Goal: Task Accomplishment & Management: Use online tool/utility

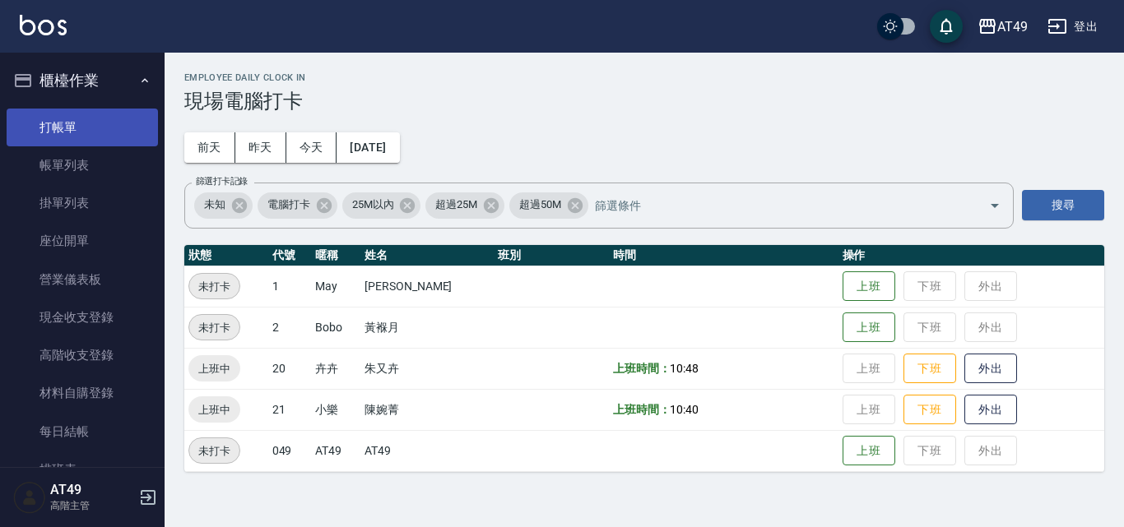
click at [95, 130] on link "打帳單" at bounding box center [82, 128] width 151 height 38
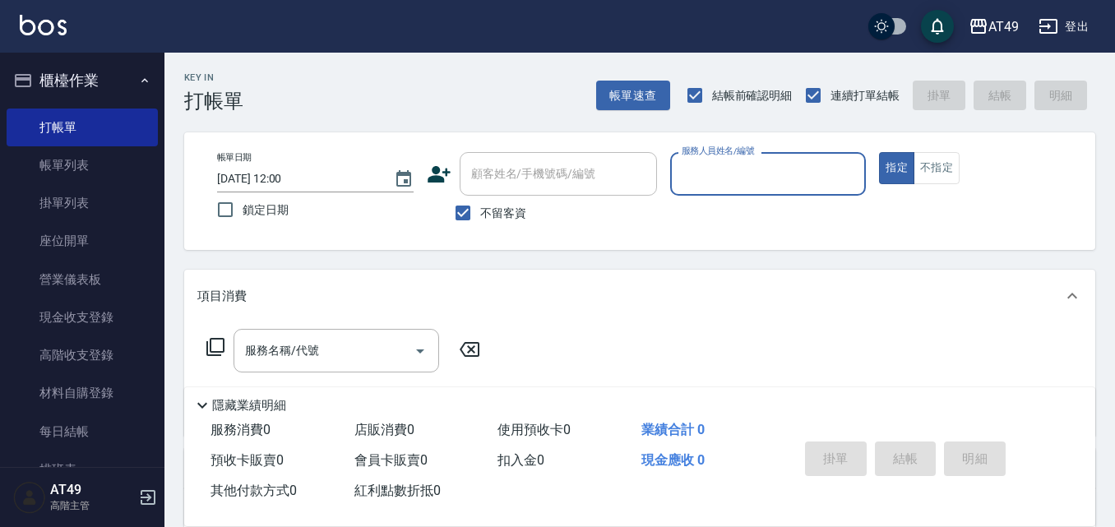
click at [803, 187] on input "服務人員姓名/編號" at bounding box center [769, 174] width 182 height 29
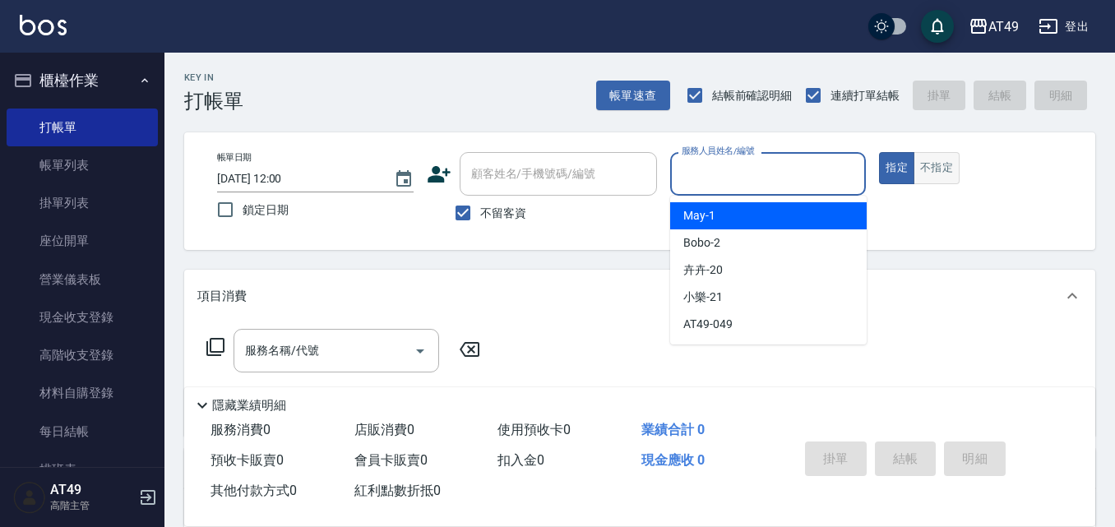
click at [945, 164] on button "不指定" at bounding box center [937, 168] width 46 height 32
click at [731, 182] on input "服務人員姓名/編號" at bounding box center [769, 174] width 182 height 29
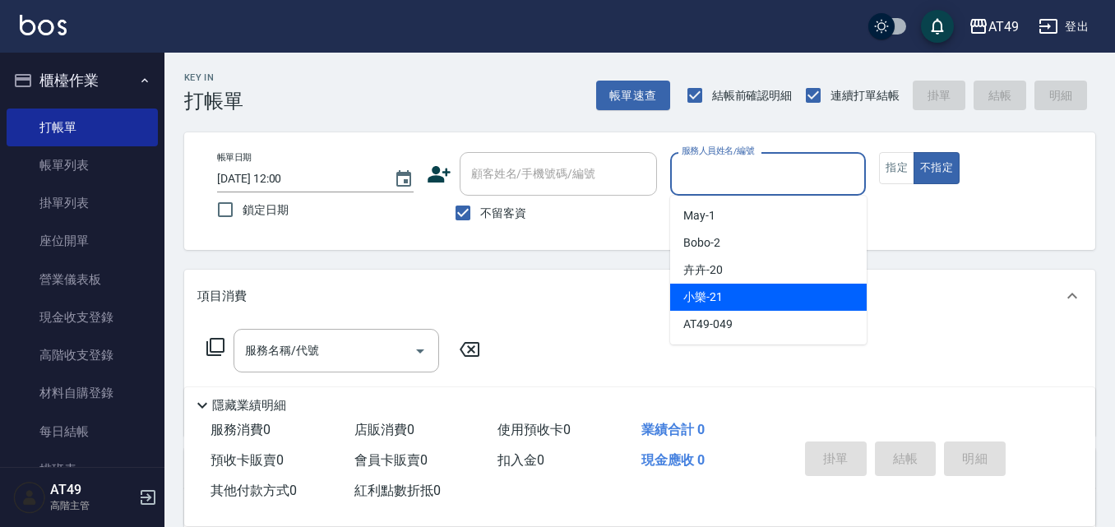
click at [723, 293] on div "小樂 -21" at bounding box center [768, 297] width 197 height 27
type input "小樂-21"
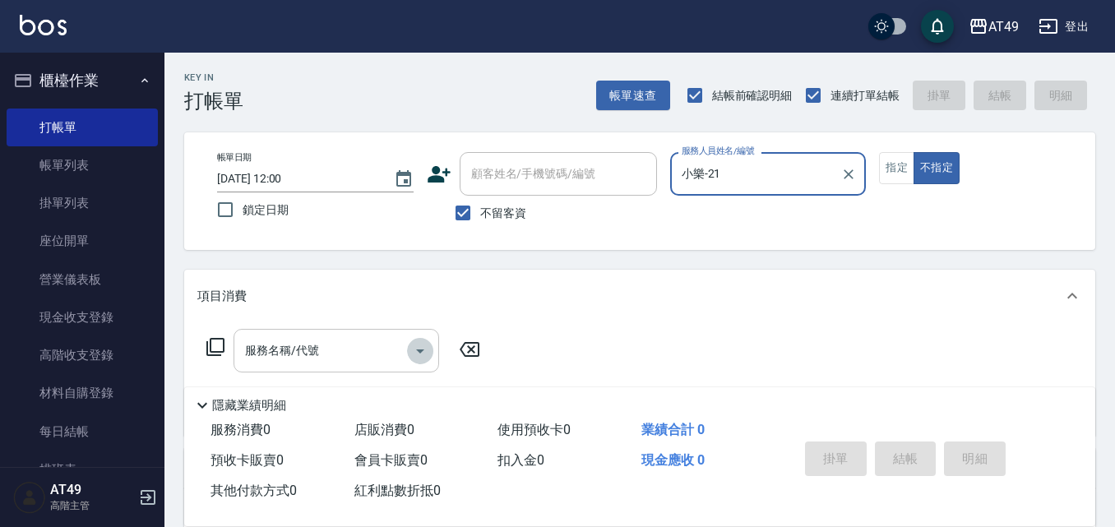
click at [422, 355] on icon "Open" at bounding box center [420, 351] width 20 height 20
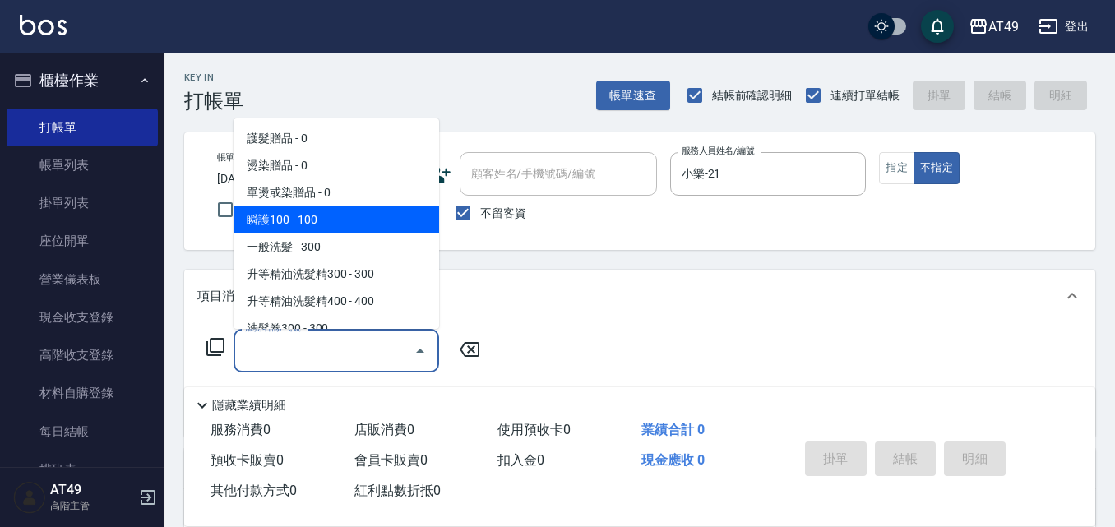
click at [348, 222] on span "瞬護100 - 100" at bounding box center [337, 219] width 206 height 27
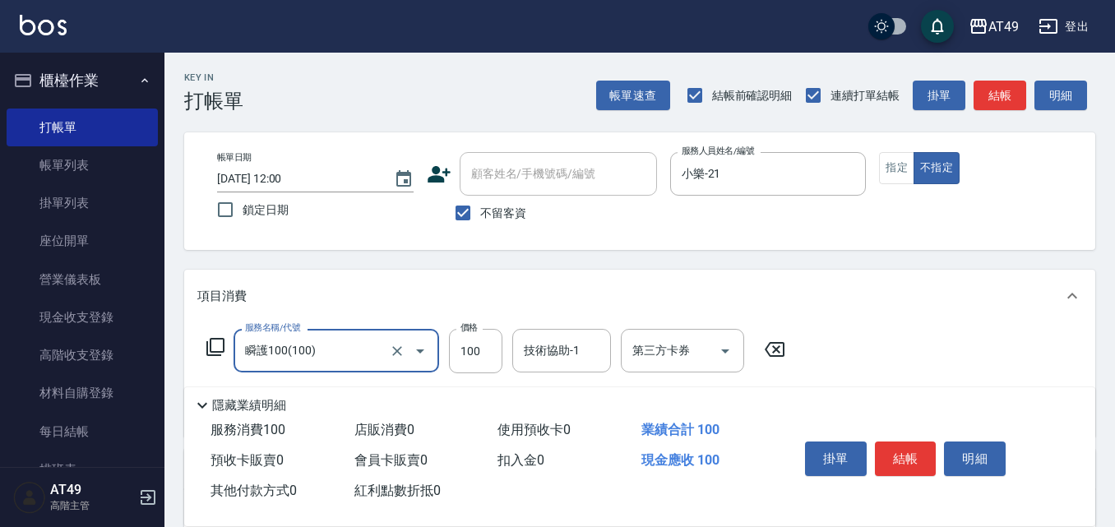
click at [422, 350] on icon "Open" at bounding box center [420, 352] width 8 height 4
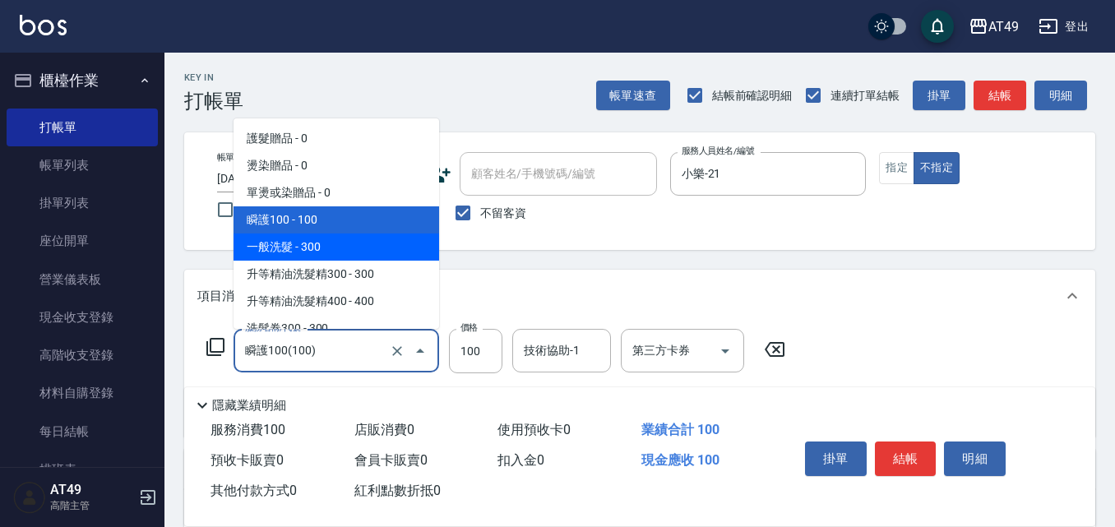
click at [368, 247] on span "一般洗髮 - 300" at bounding box center [337, 247] width 206 height 27
type input "一般洗髮(101)"
type input "300"
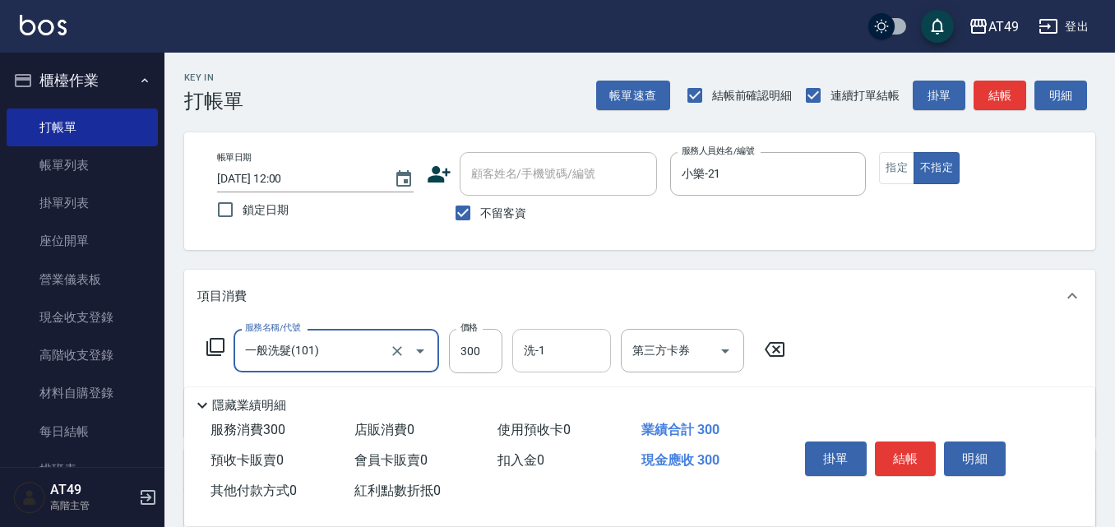
click at [554, 353] on input "洗-1" at bounding box center [562, 350] width 84 height 29
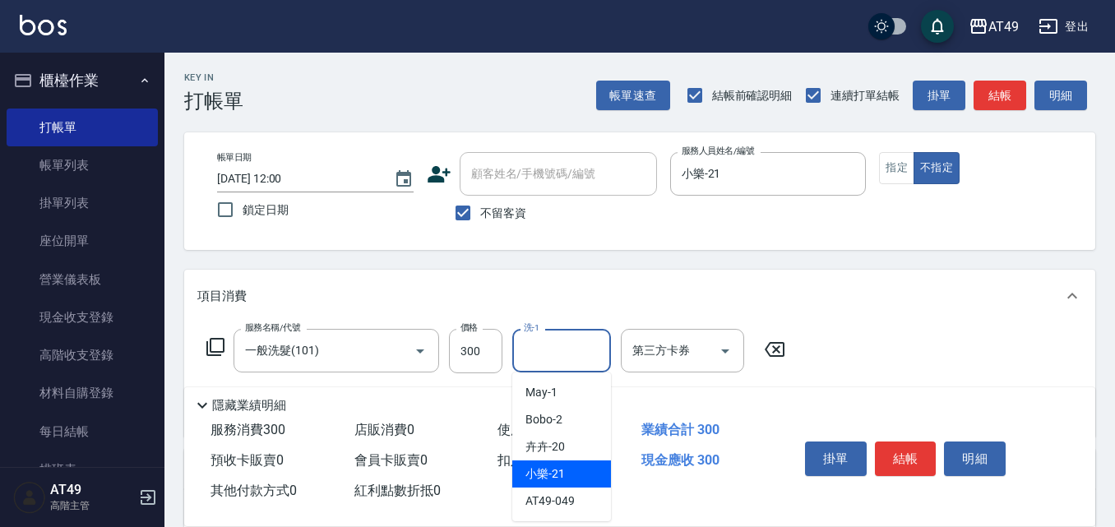
click at [570, 470] on div "小樂 -21" at bounding box center [561, 474] width 99 height 27
type input "小樂-21"
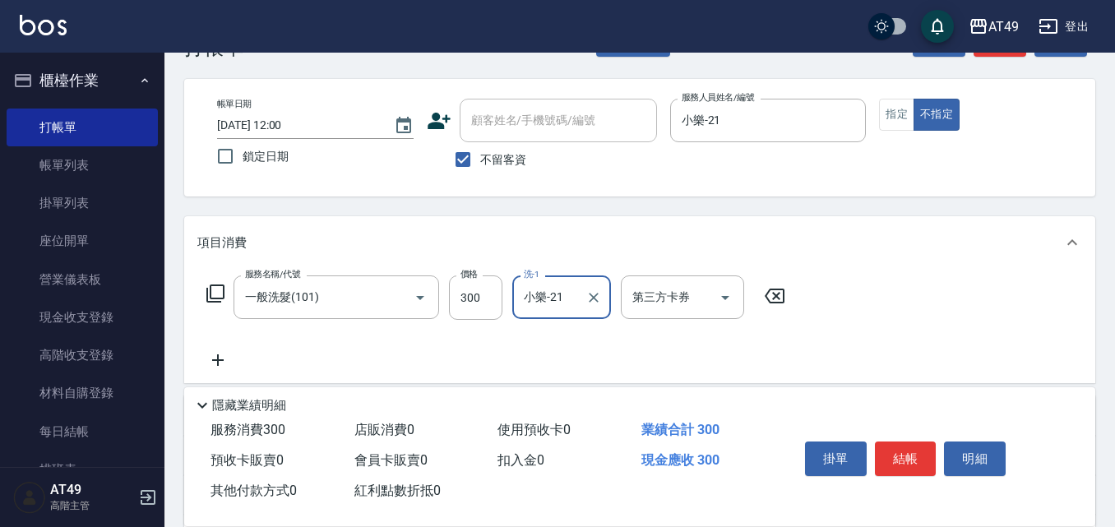
scroll to position [82, 0]
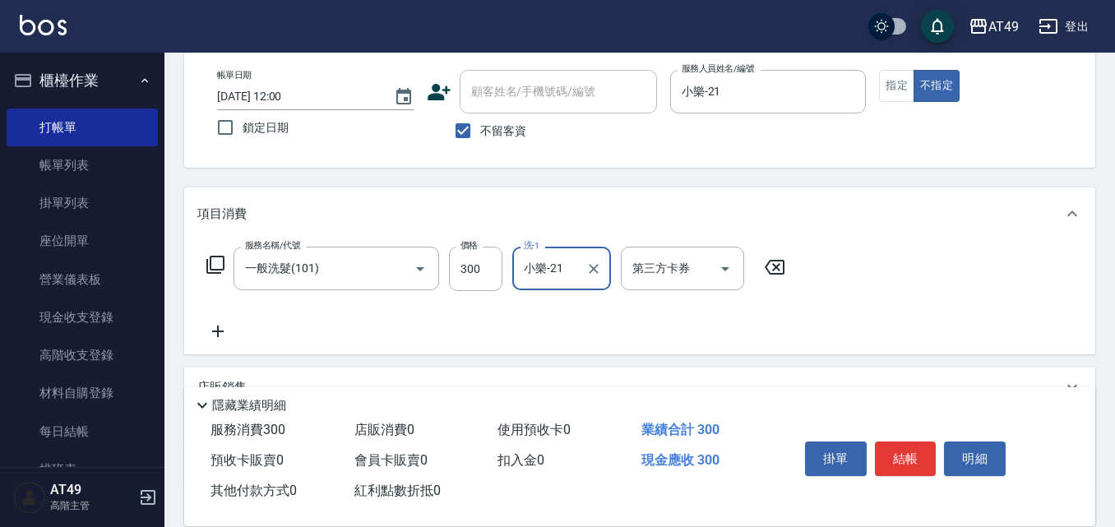
click at [219, 327] on icon at bounding box center [218, 332] width 12 height 12
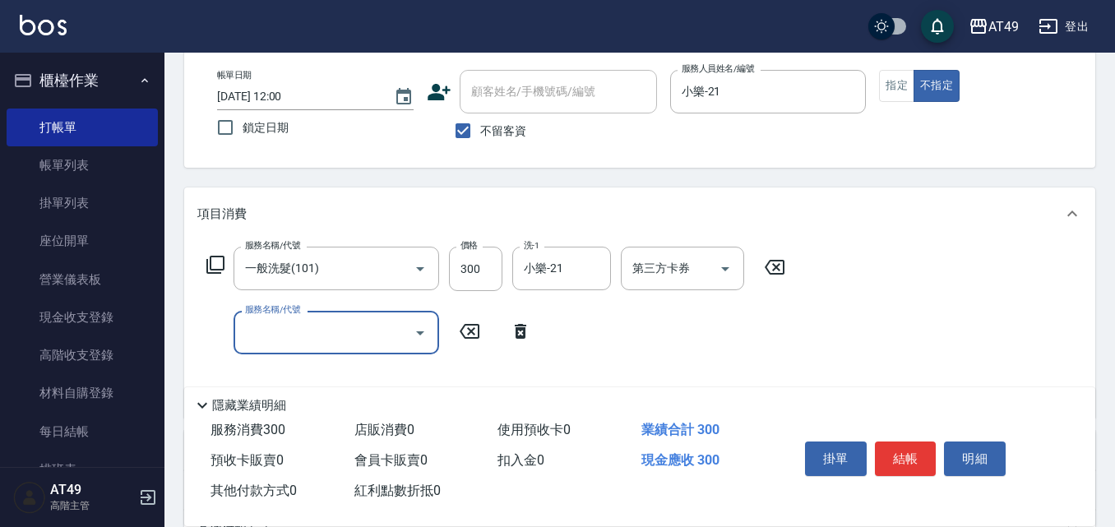
click at [418, 336] on icon "Open" at bounding box center [420, 333] width 20 height 20
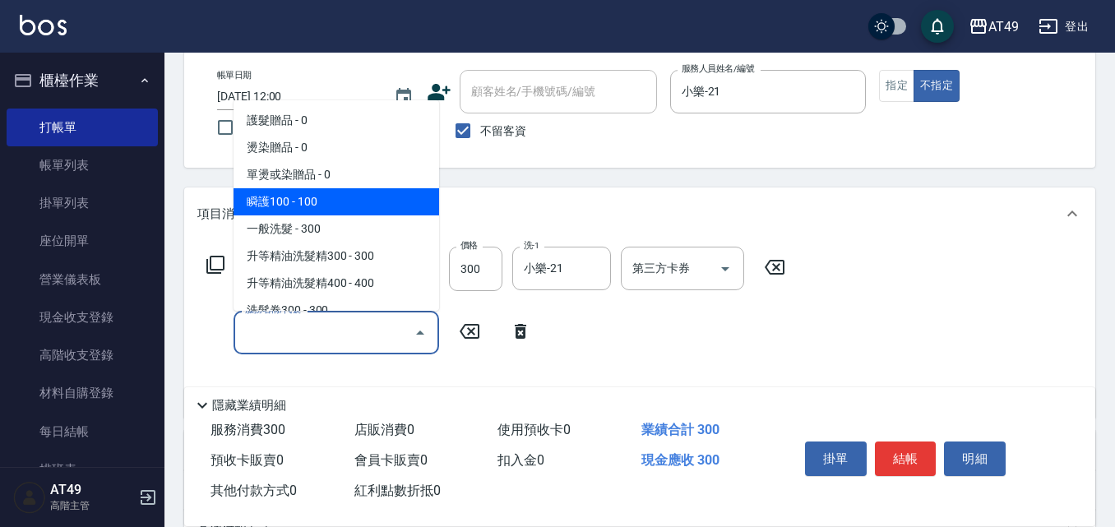
click at [327, 204] on span "瞬護100 - 100" at bounding box center [337, 201] width 206 height 27
type input "瞬護100(100)"
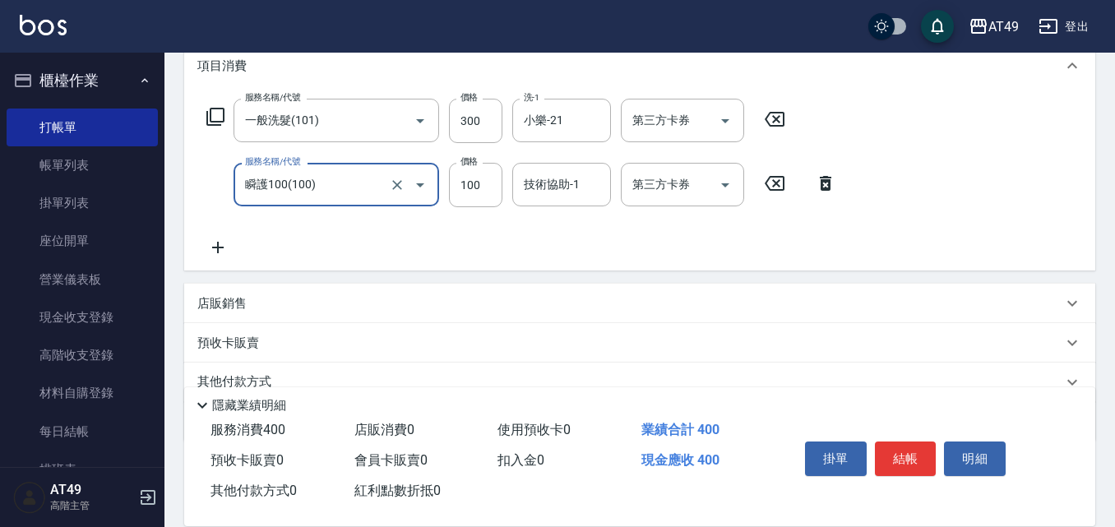
scroll to position [247, 0]
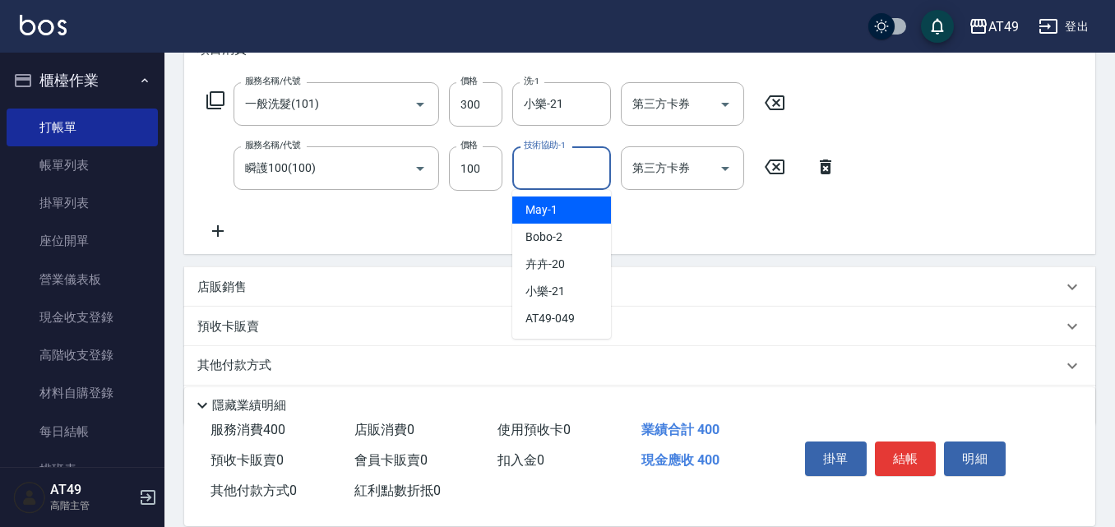
click at [576, 170] on input "技術協助-1" at bounding box center [562, 168] width 84 height 29
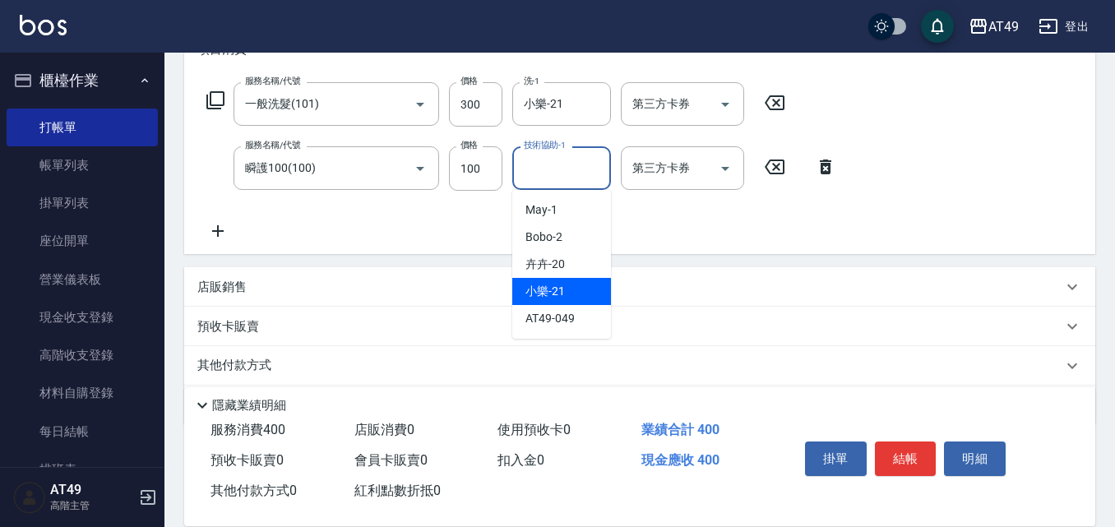
click at [565, 284] on div "小樂 -21" at bounding box center [561, 291] width 99 height 27
type input "小樂-21"
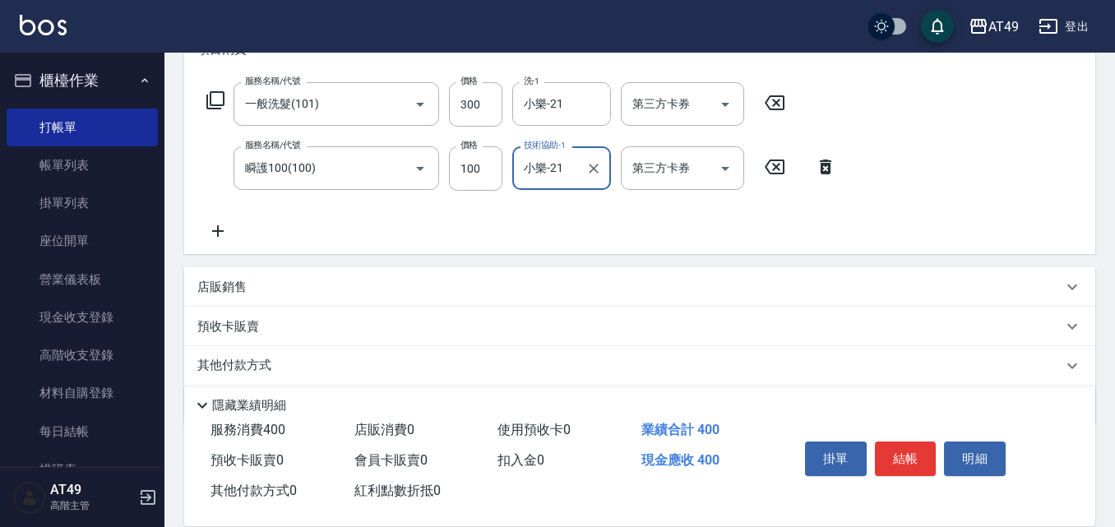
click at [222, 232] on icon at bounding box center [218, 231] width 12 height 12
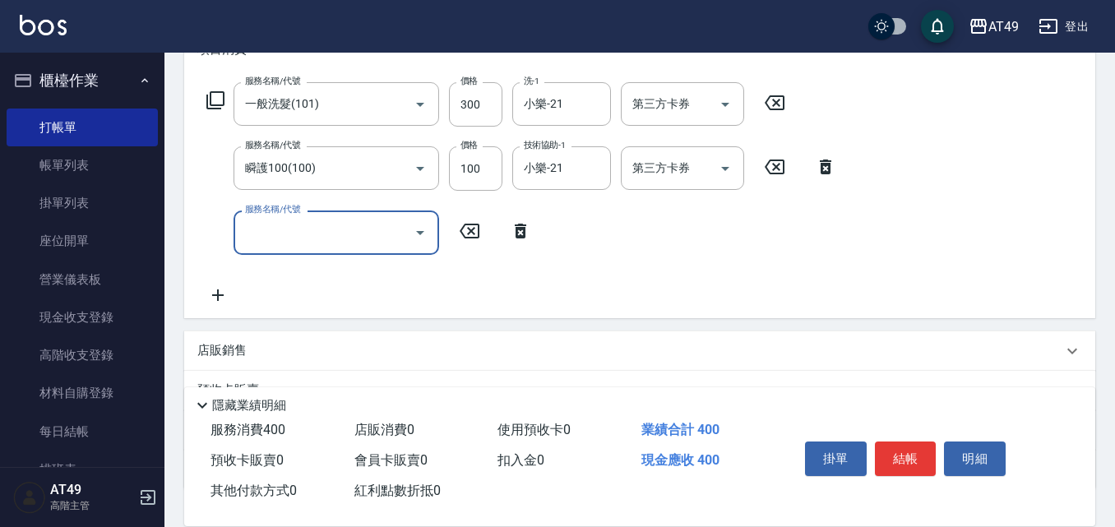
click at [423, 234] on icon "Open" at bounding box center [420, 233] width 20 height 20
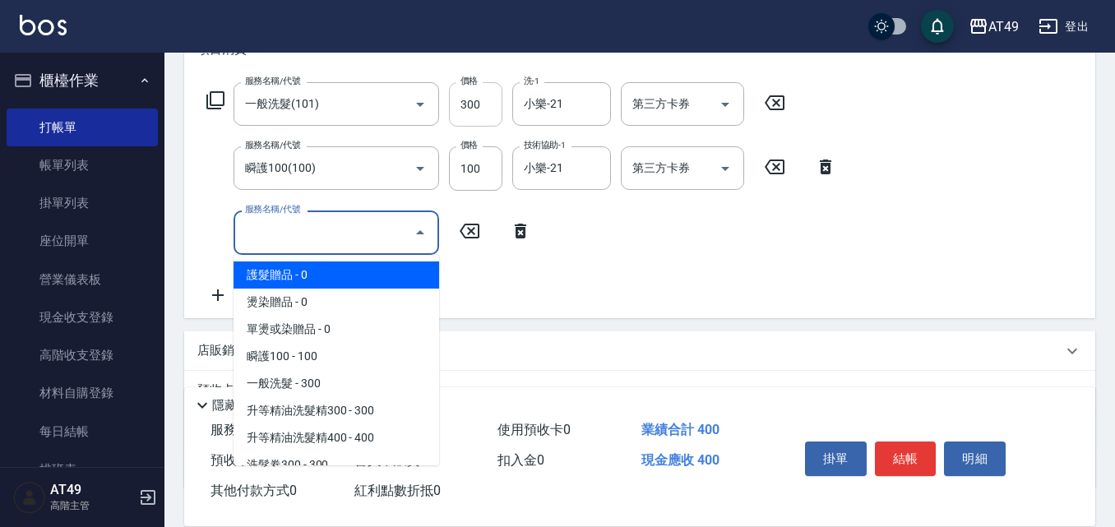
click at [487, 107] on input "300" at bounding box center [475, 104] width 53 height 44
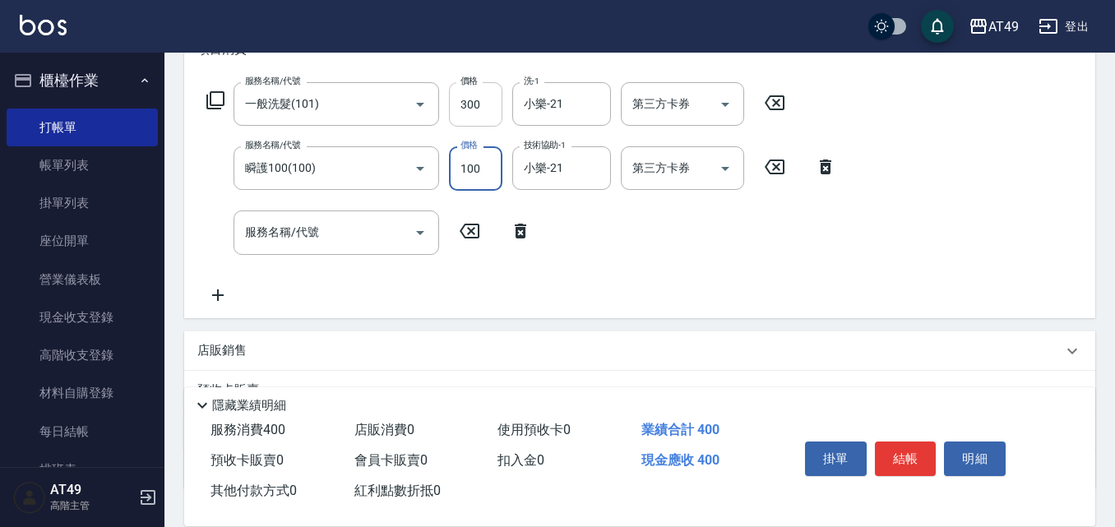
click at [488, 107] on input "300" at bounding box center [475, 104] width 53 height 44
click at [484, 109] on input "0" at bounding box center [475, 104] width 53 height 44
click at [478, 107] on input "0" at bounding box center [475, 104] width 53 height 44
click at [475, 107] on input "0" at bounding box center [475, 104] width 53 height 44
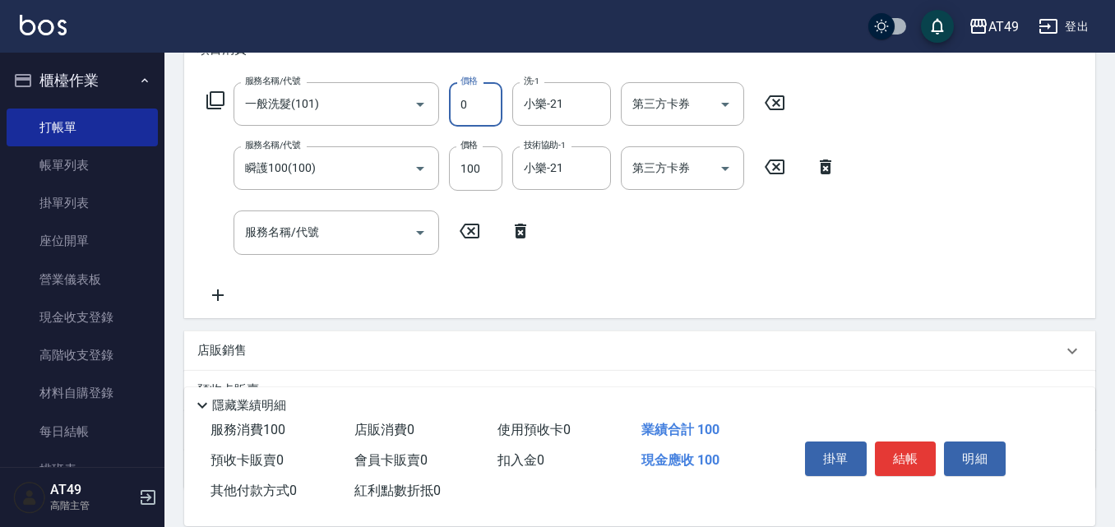
click at [475, 107] on input "0" at bounding box center [475, 104] width 53 height 44
click at [427, 109] on icon "Open" at bounding box center [420, 105] width 20 height 20
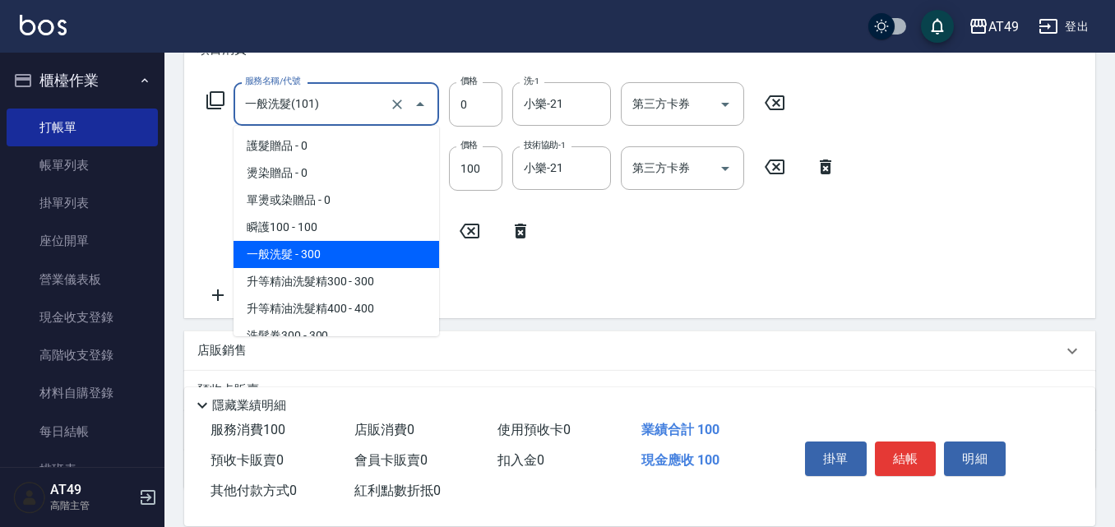
click at [320, 108] on input "一般洗髮(101)" at bounding box center [313, 104] width 145 height 29
click at [335, 246] on span "一般洗髮 - 300" at bounding box center [337, 254] width 206 height 27
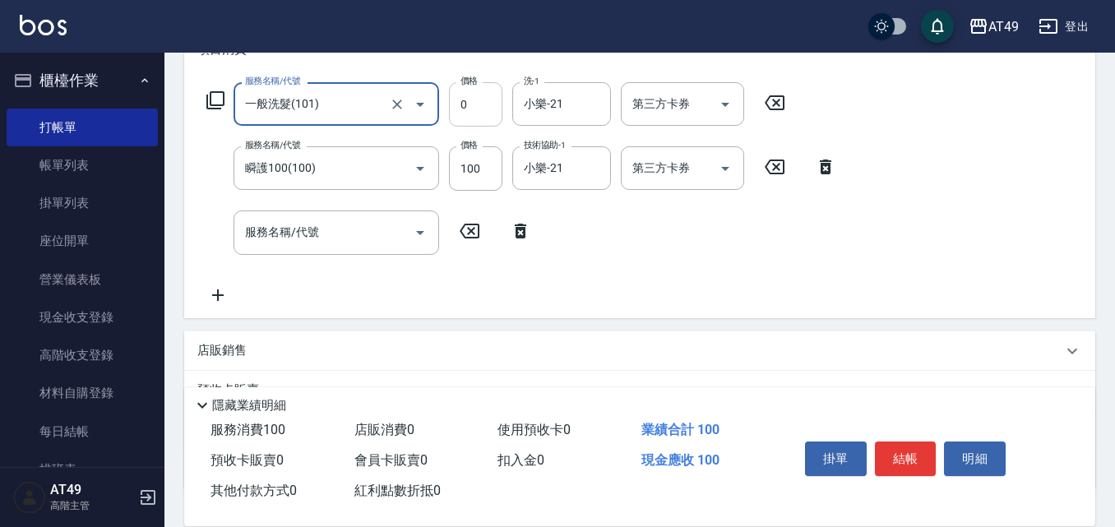
click at [492, 114] on input "0" at bounding box center [475, 104] width 53 height 44
click at [484, 104] on input "0" at bounding box center [475, 104] width 53 height 44
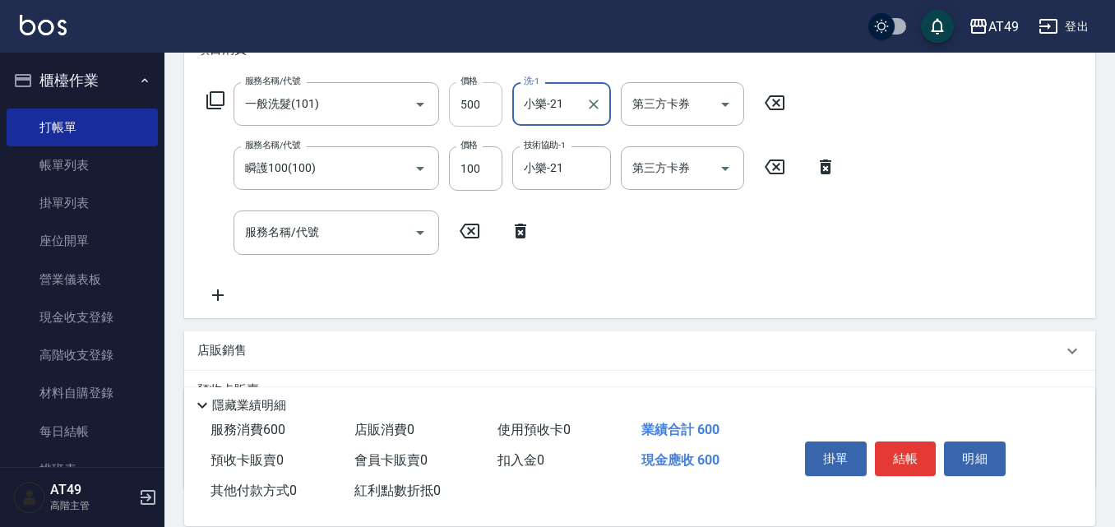
click at [484, 104] on input "500" at bounding box center [475, 104] width 53 height 44
click at [484, 100] on input "0" at bounding box center [475, 104] width 53 height 44
click at [474, 103] on input "0" at bounding box center [475, 104] width 53 height 44
click at [464, 100] on input "0" at bounding box center [475, 104] width 53 height 44
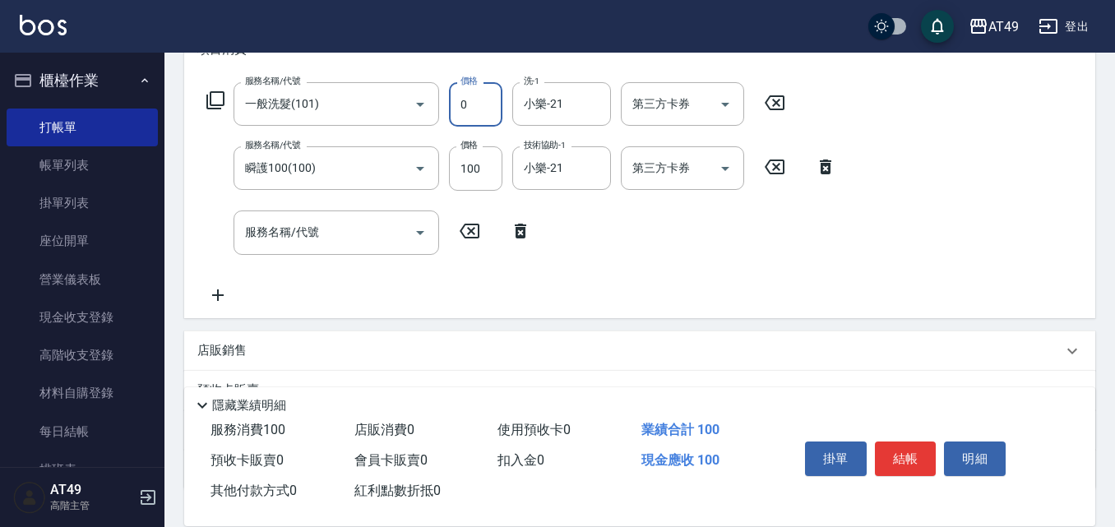
click at [478, 114] on input "0" at bounding box center [475, 104] width 53 height 44
click at [479, 104] on input "0" at bounding box center [475, 104] width 53 height 44
click at [475, 104] on input "0" at bounding box center [475, 104] width 53 height 44
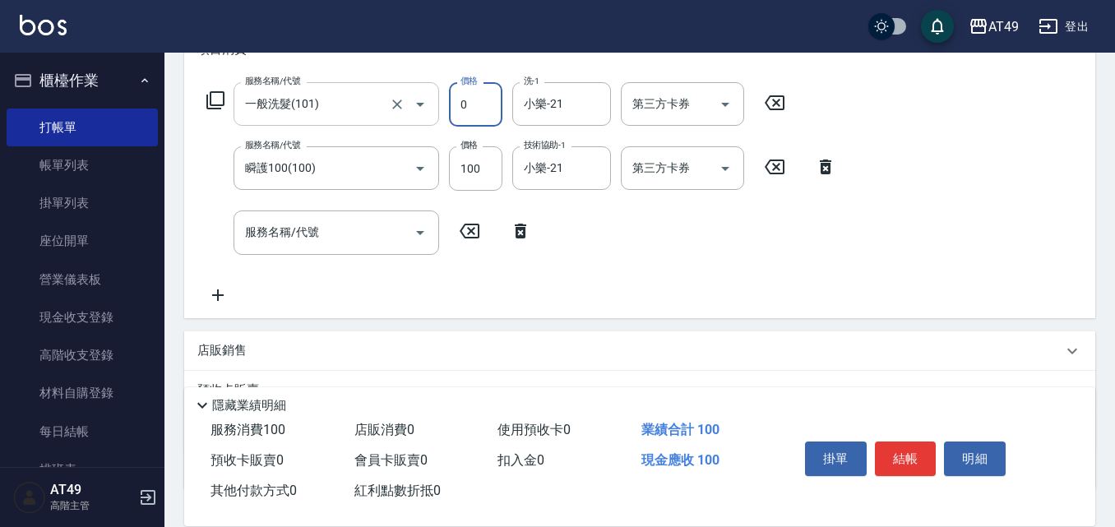
click at [379, 105] on input "一般洗髮(101)" at bounding box center [313, 104] width 145 height 29
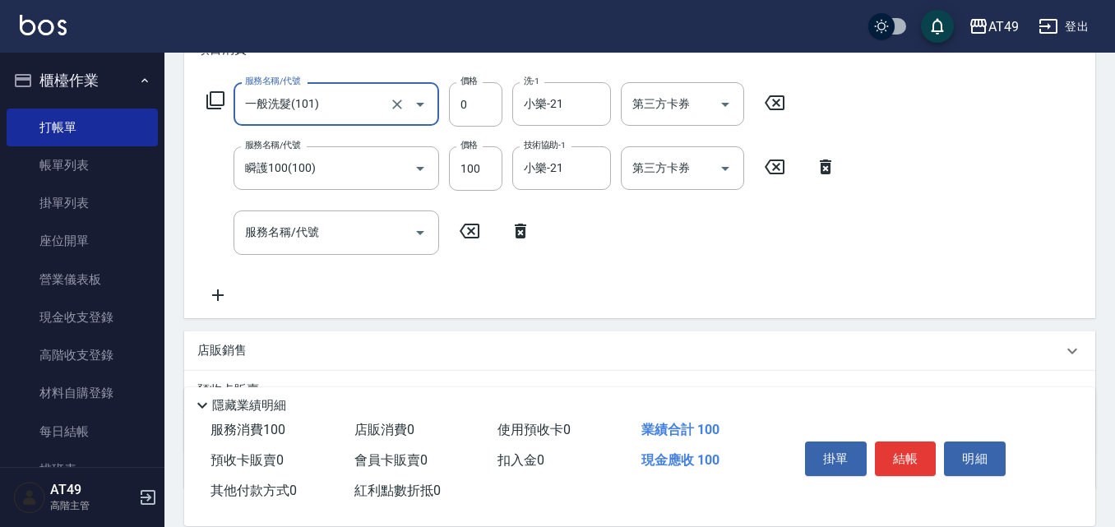
click at [376, 104] on input "一般洗髮(101)" at bounding box center [313, 104] width 145 height 29
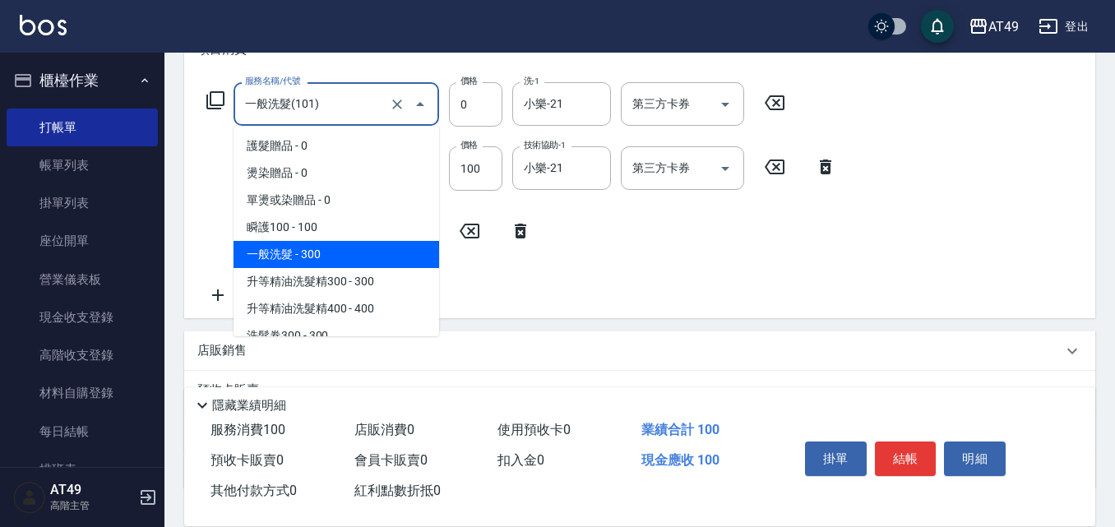
click at [381, 103] on input "一般洗髮(101)" at bounding box center [313, 104] width 145 height 29
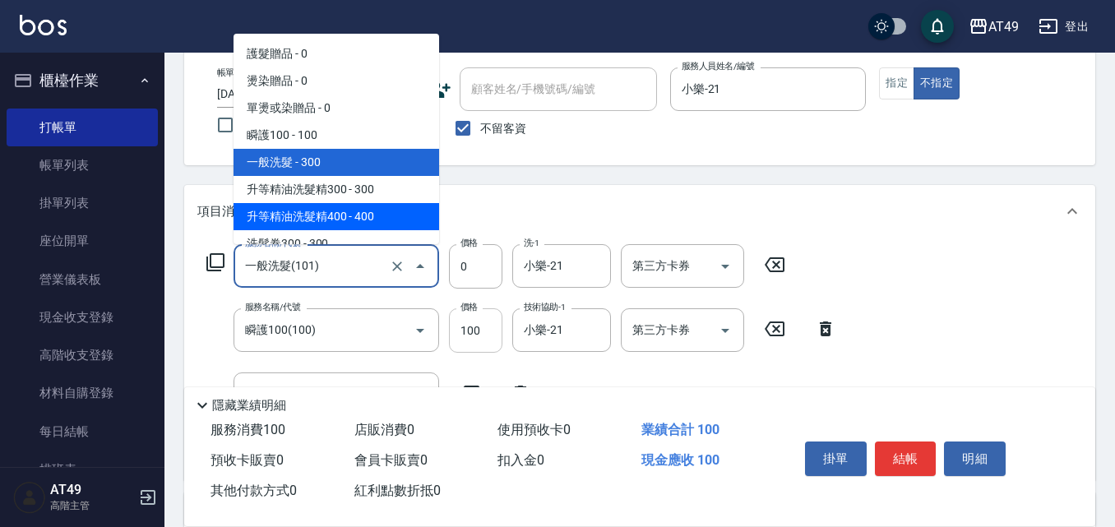
scroll to position [164, 0]
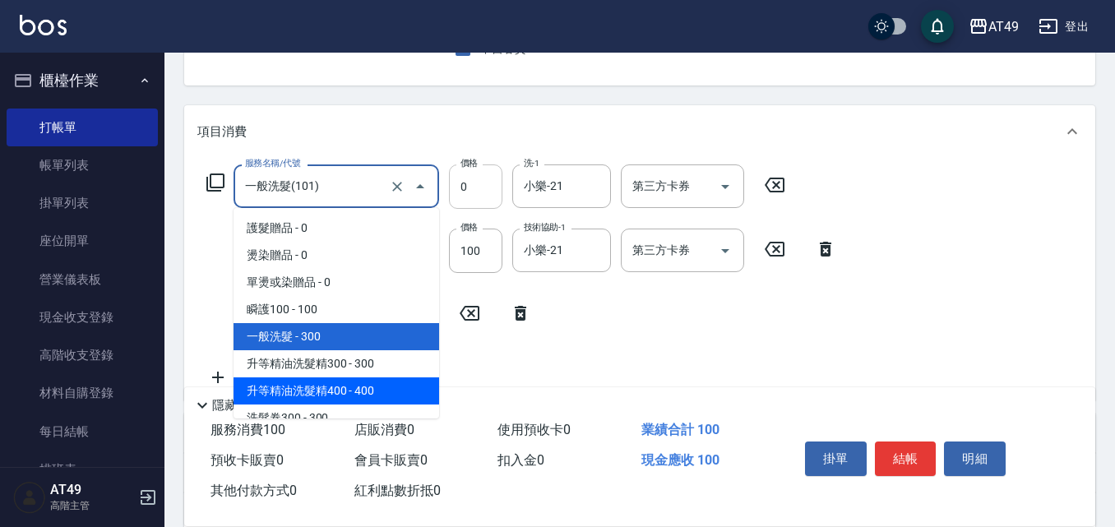
click at [485, 190] on input "0" at bounding box center [475, 186] width 53 height 44
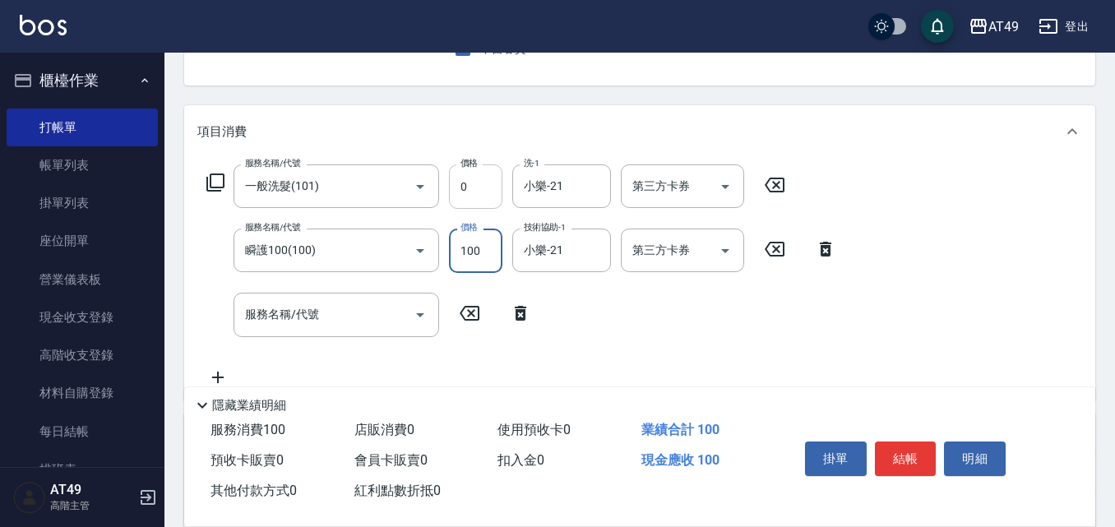
click at [480, 183] on input "0" at bounding box center [475, 186] width 53 height 44
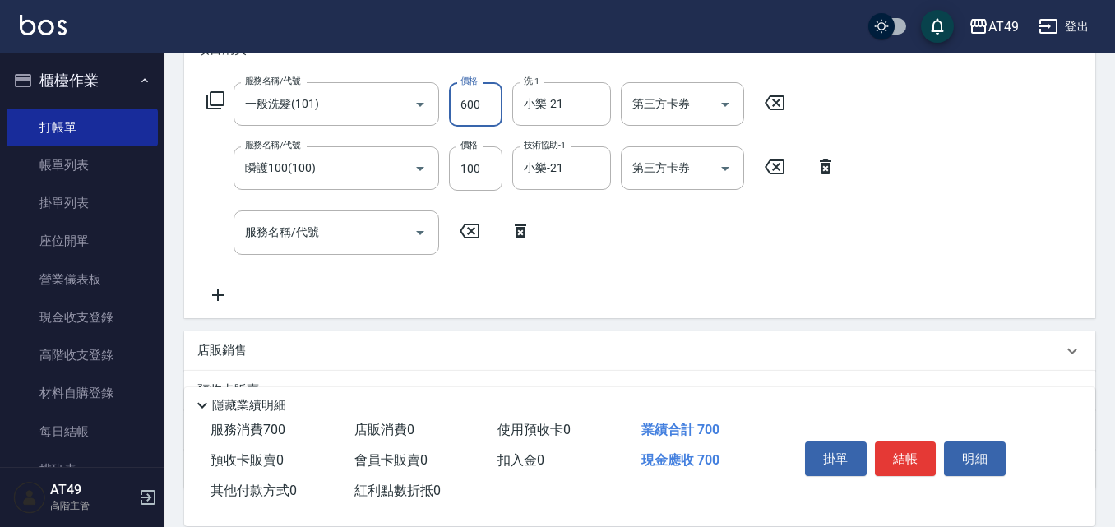
scroll to position [0, 0]
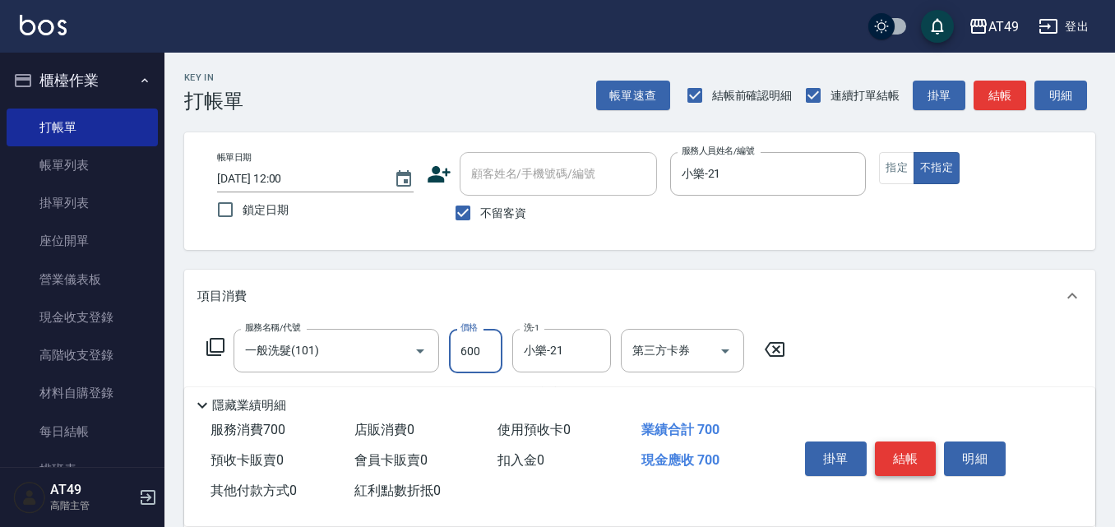
type input "600"
click at [917, 448] on button "結帳" at bounding box center [906, 459] width 62 height 35
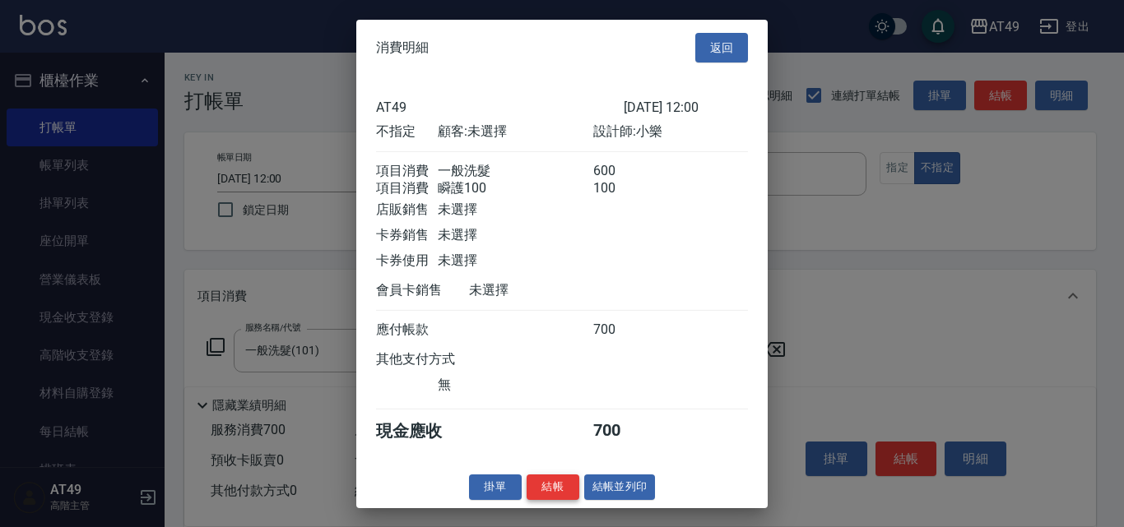
click at [552, 500] on button "結帳" at bounding box center [552, 487] width 53 height 25
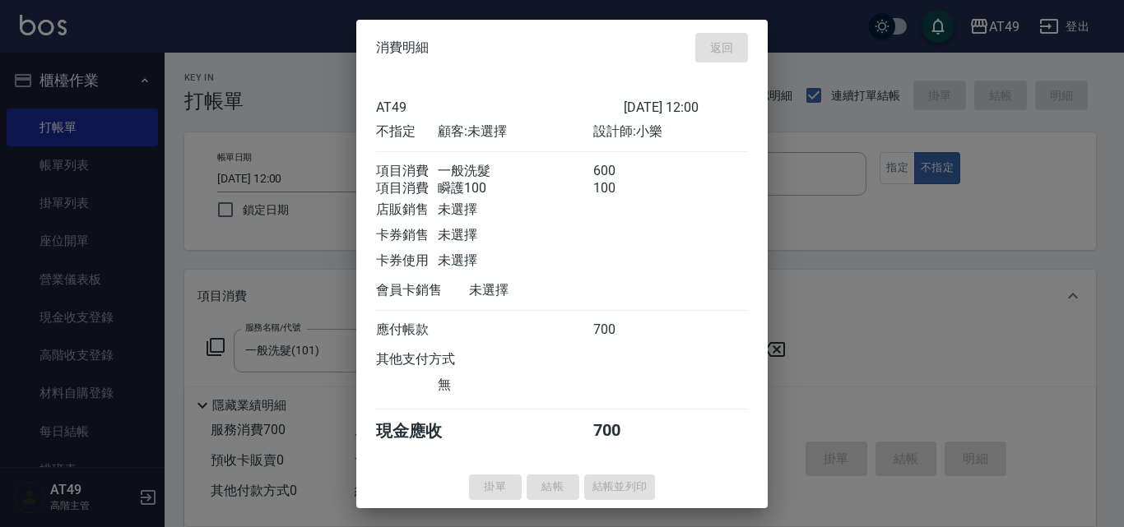
type input "[DATE] 12:04"
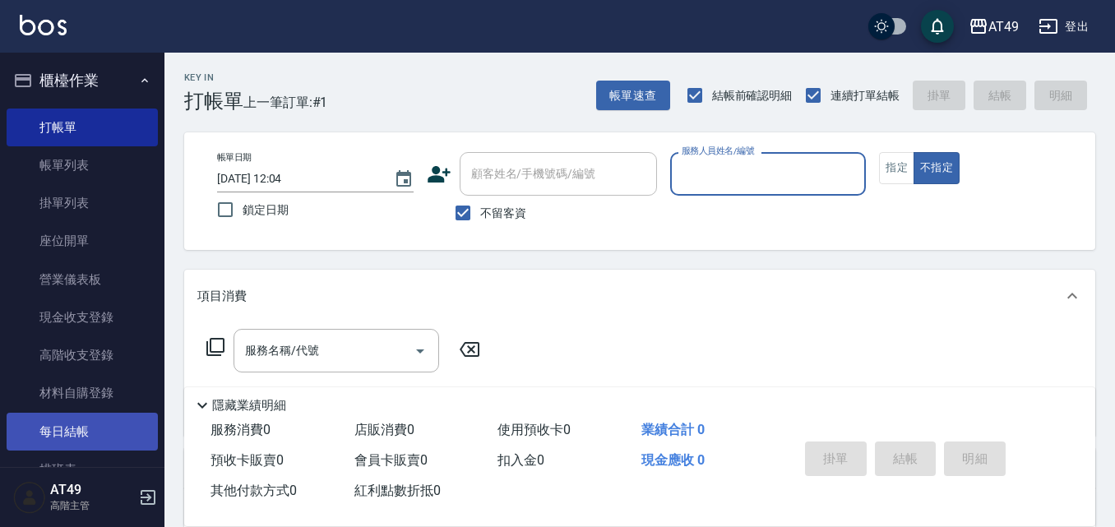
click at [57, 419] on link "每日結帳" at bounding box center [82, 432] width 151 height 38
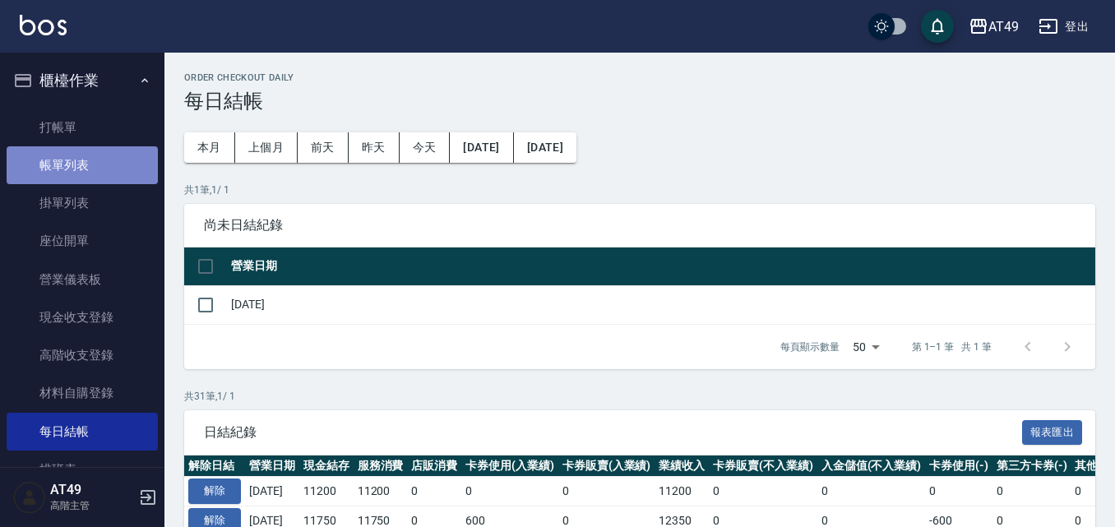
click at [97, 181] on link "帳單列表" at bounding box center [82, 165] width 151 height 38
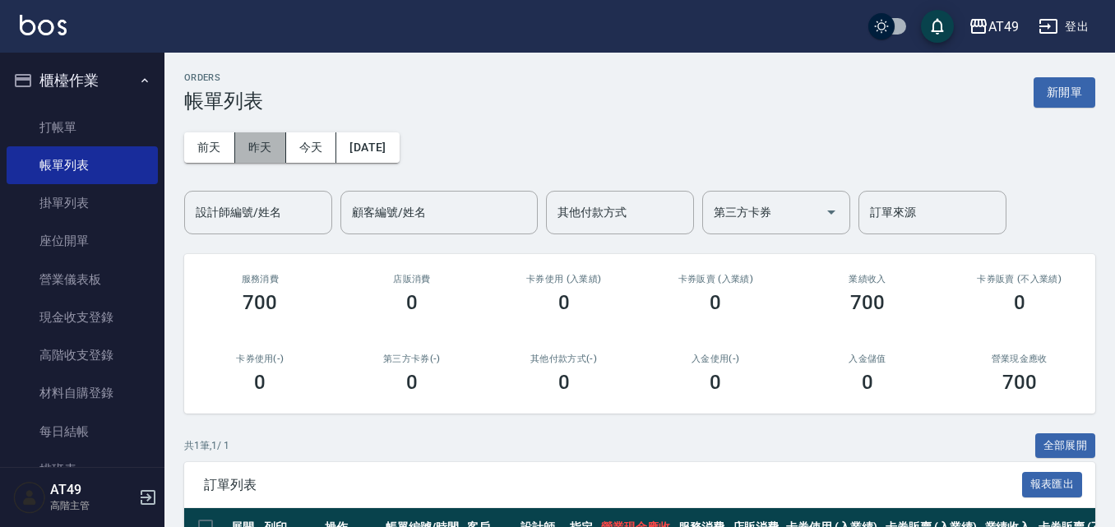
click at [268, 143] on button "昨天" at bounding box center [260, 147] width 51 height 30
click at [213, 151] on button "前天" at bounding box center [209, 147] width 51 height 30
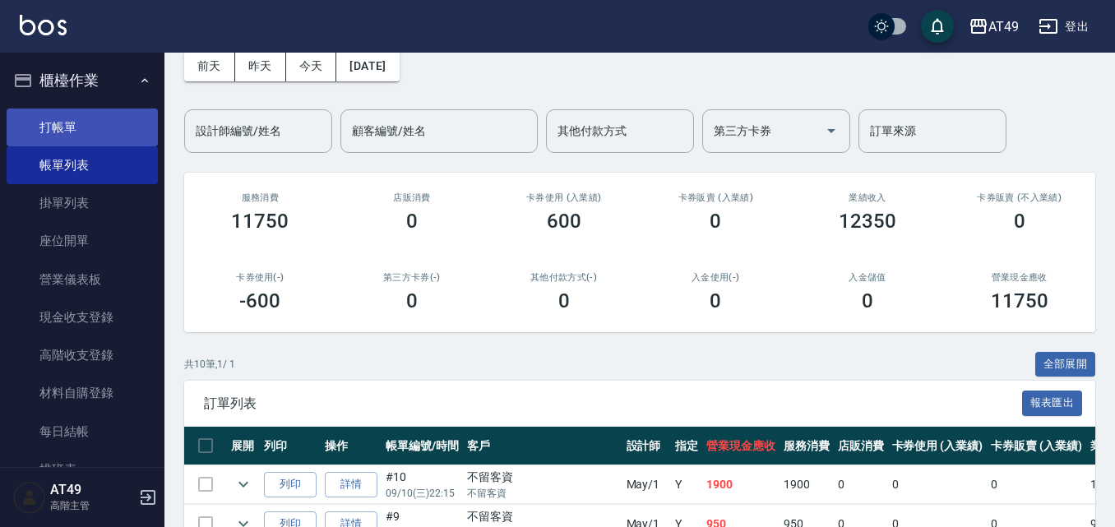
scroll to position [80, 0]
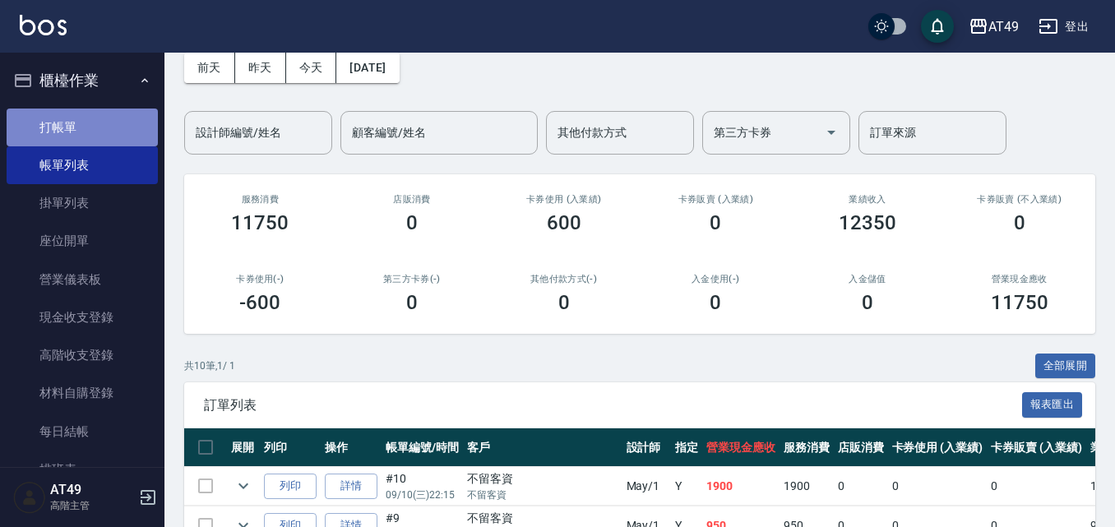
click at [95, 137] on link "打帳單" at bounding box center [82, 128] width 151 height 38
